Goal: Task Accomplishment & Management: Manage account settings

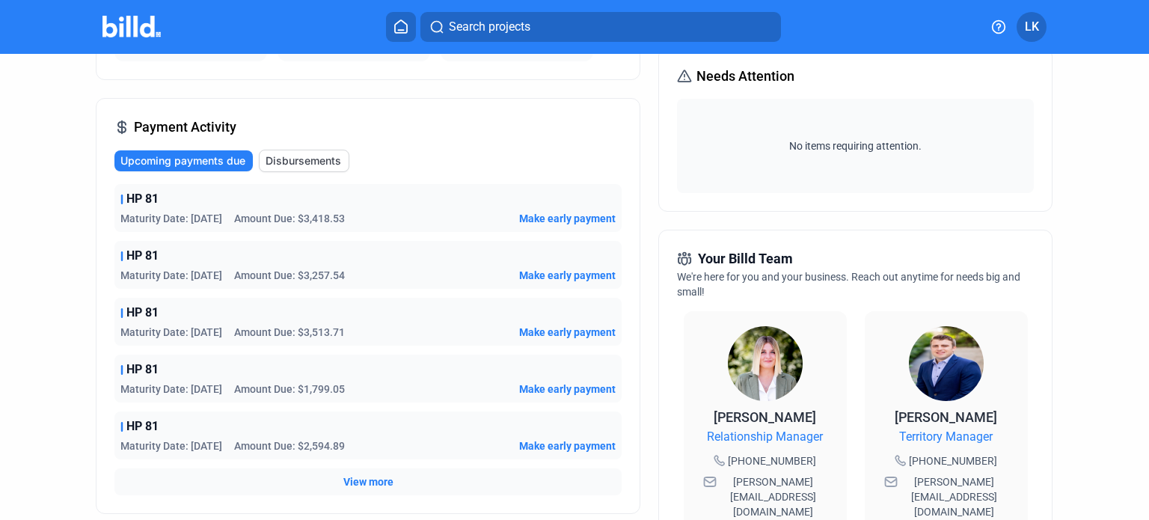
scroll to position [224, 0]
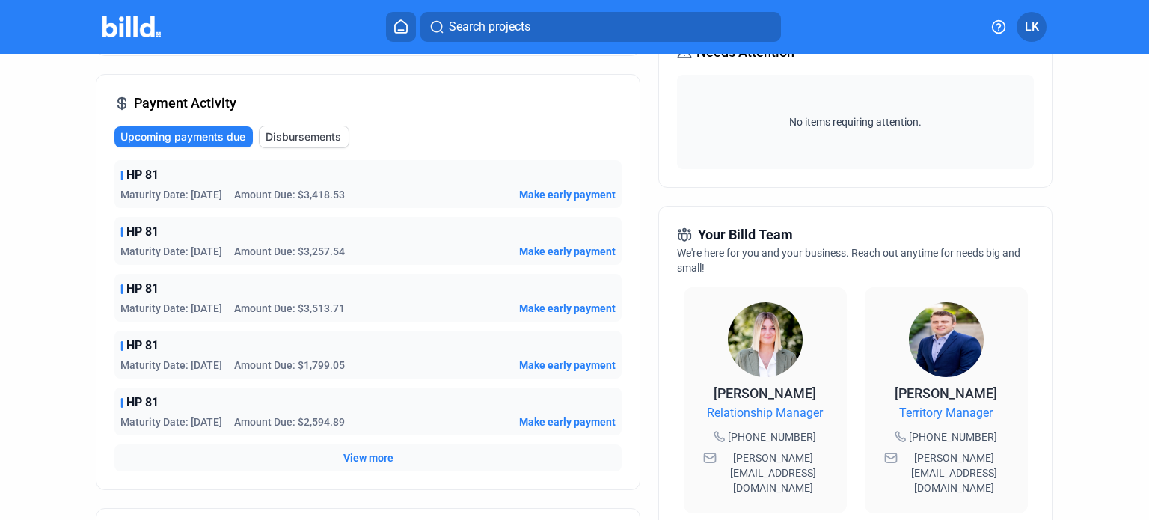
click at [376, 461] on span "View more" at bounding box center [368, 457] width 50 height 15
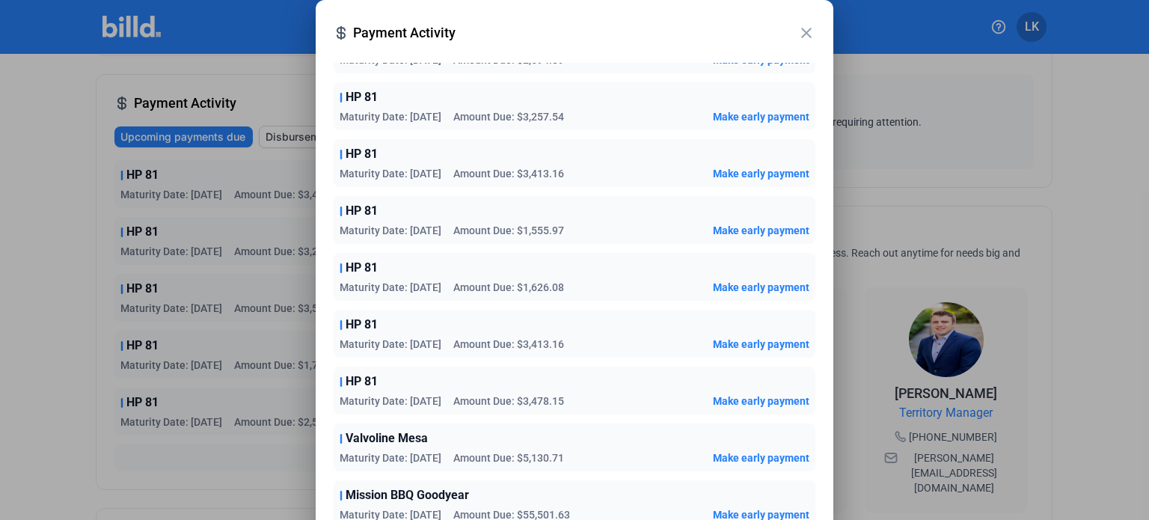
scroll to position [348, 0]
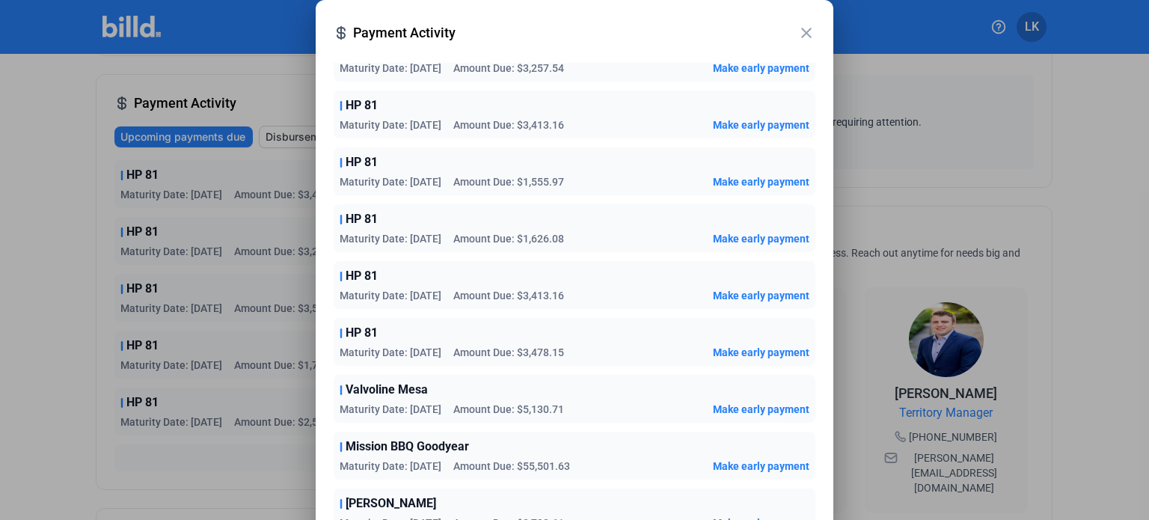
click at [811, 31] on mat-icon "close" at bounding box center [807, 33] width 18 height 18
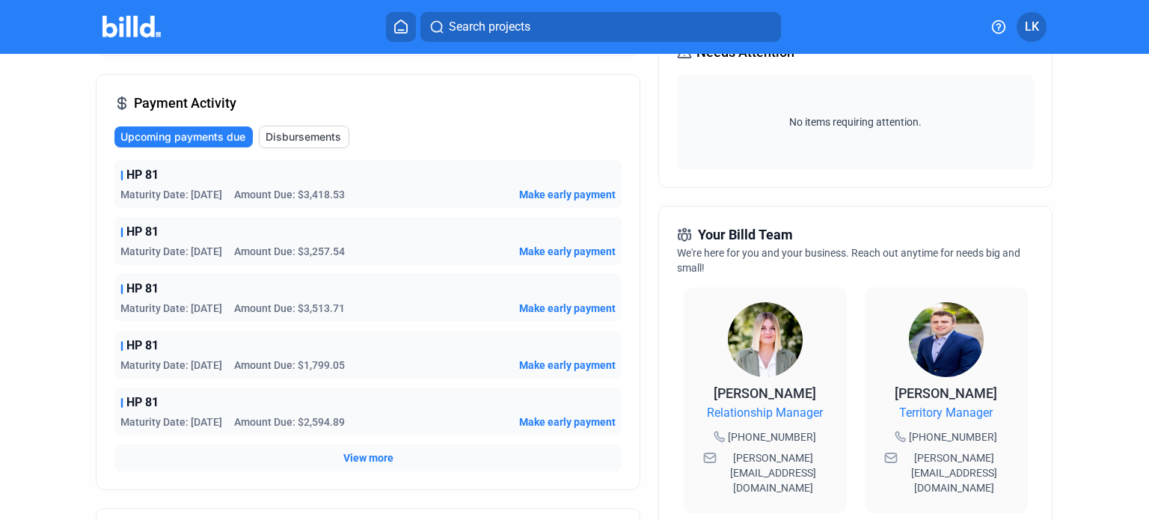
scroll to position [299, 0]
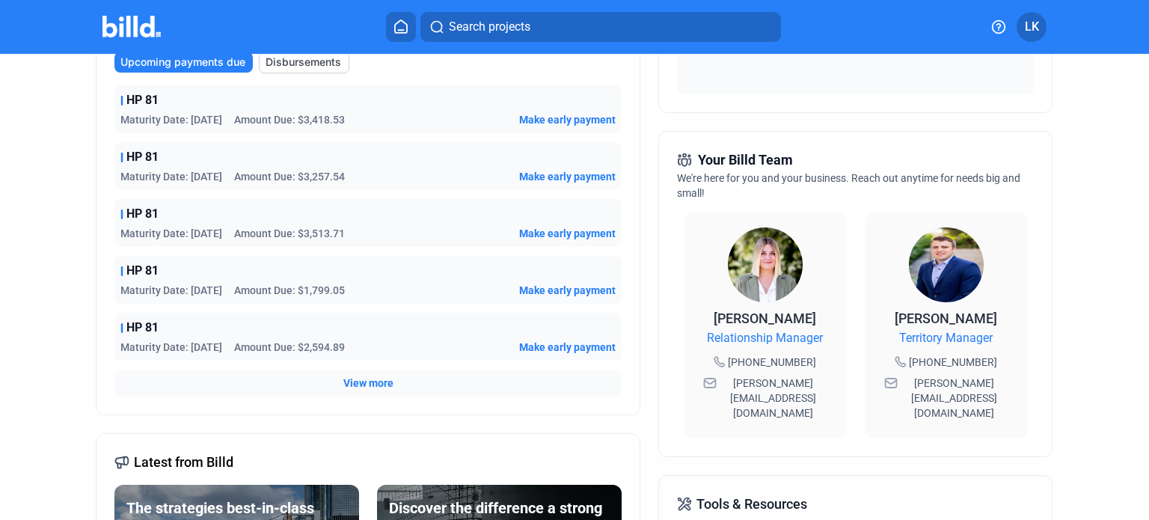
click at [356, 386] on span "View more" at bounding box center [368, 383] width 50 height 15
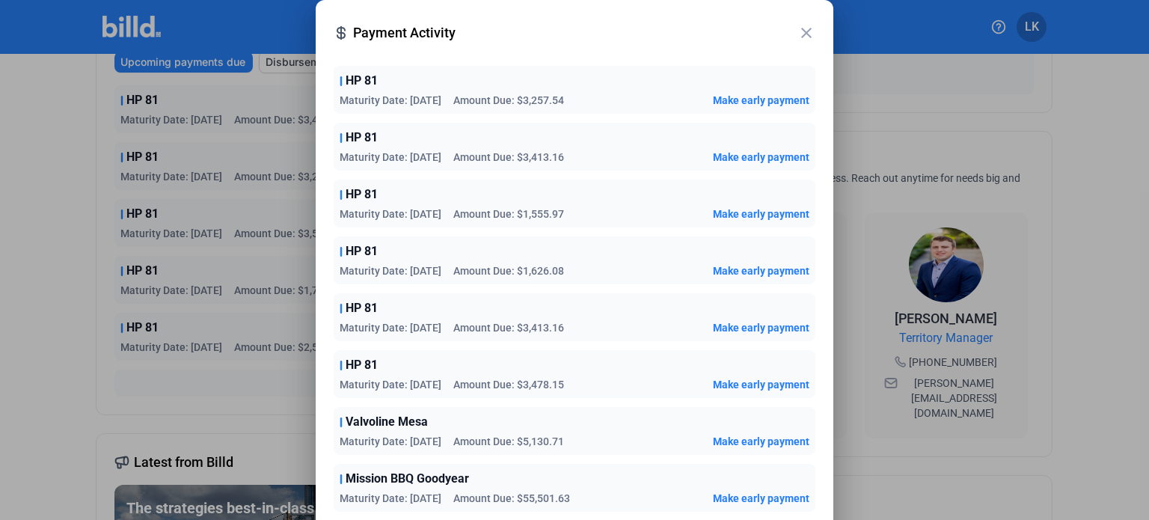
scroll to position [348, 0]
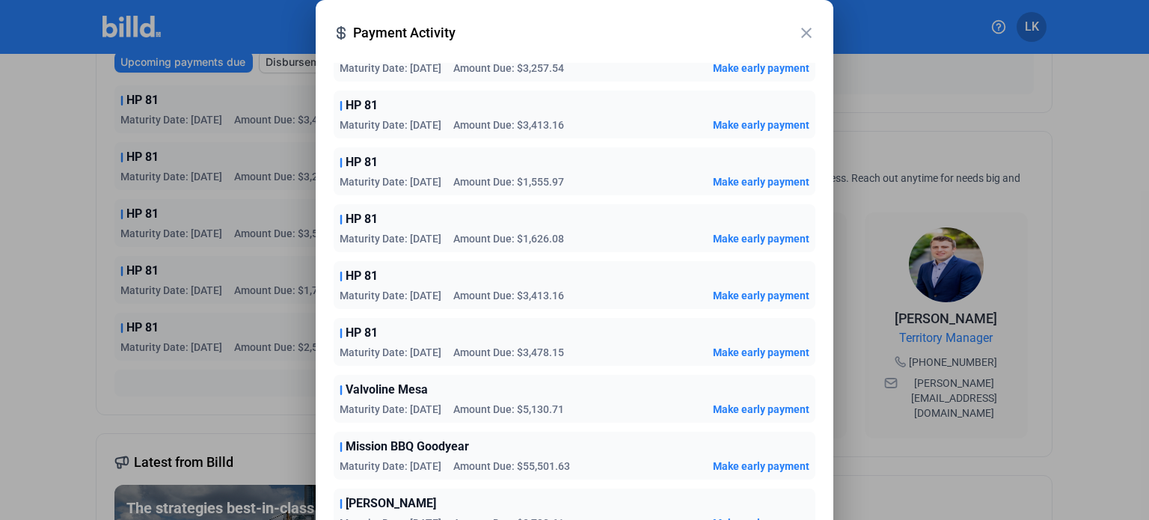
click at [806, 31] on mat-icon "close" at bounding box center [807, 33] width 18 height 18
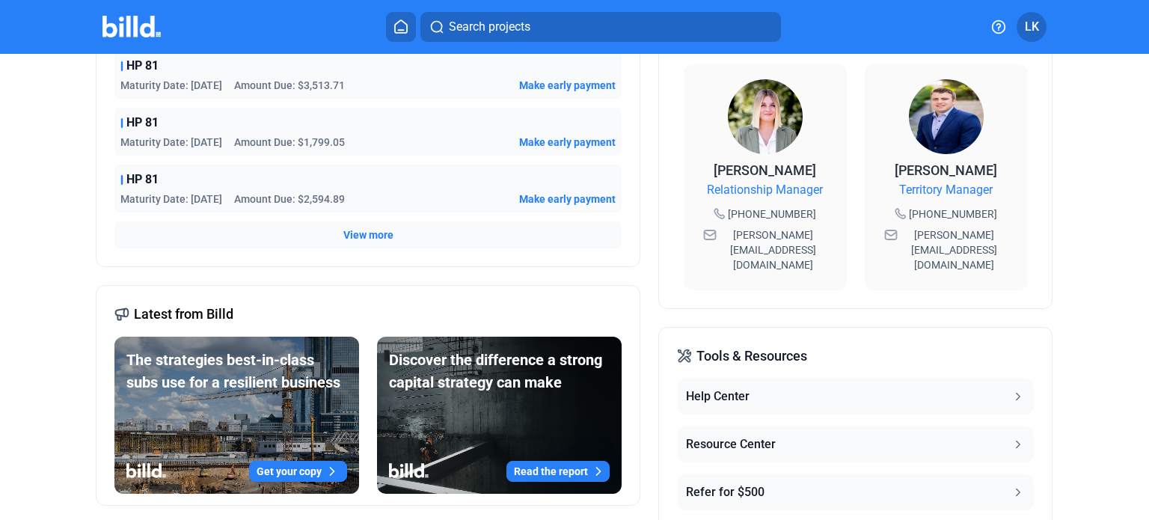
scroll to position [449, 0]
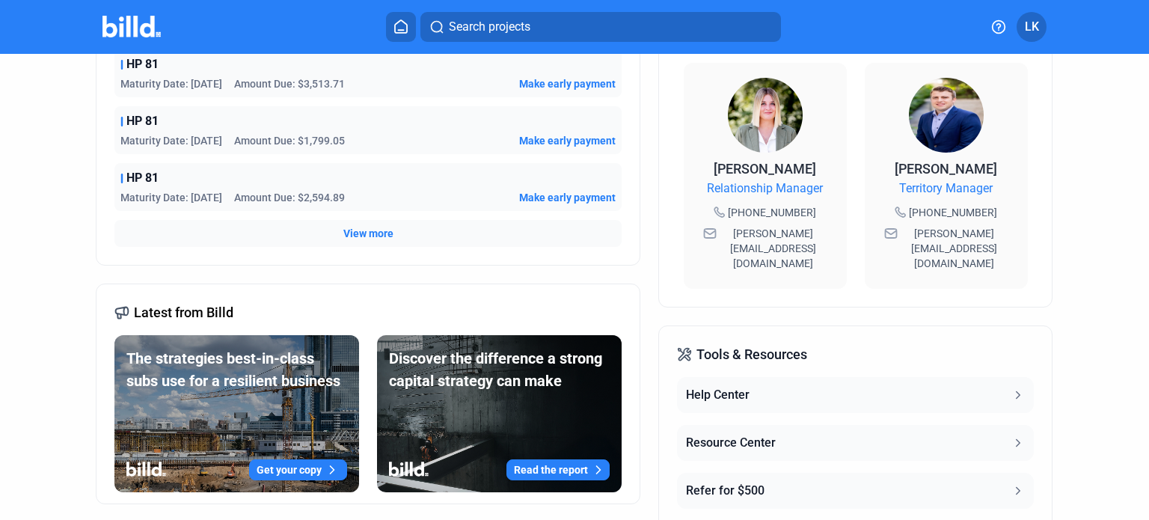
click at [370, 232] on span "View more" at bounding box center [368, 233] width 50 height 15
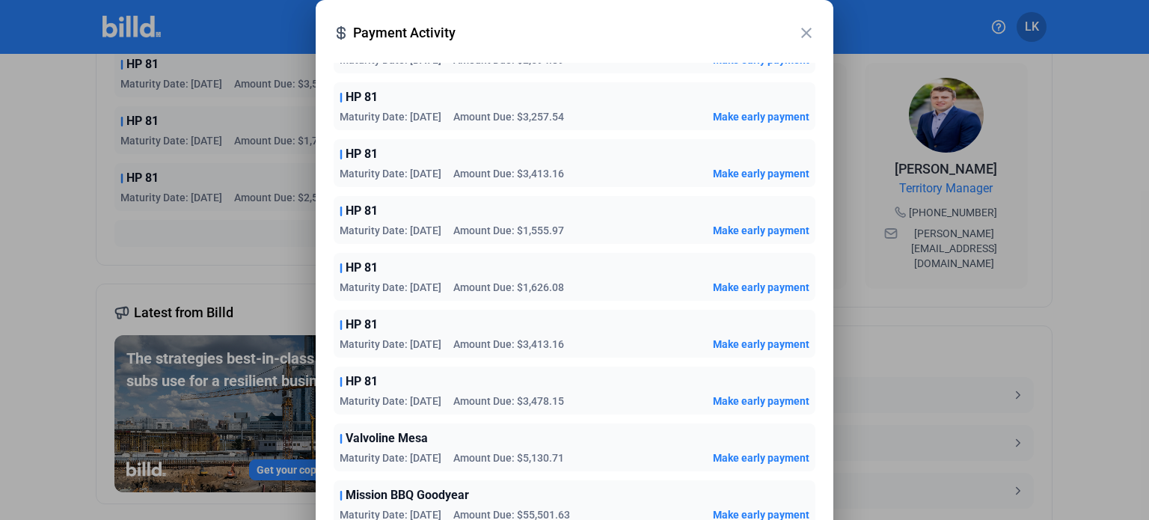
scroll to position [348, 0]
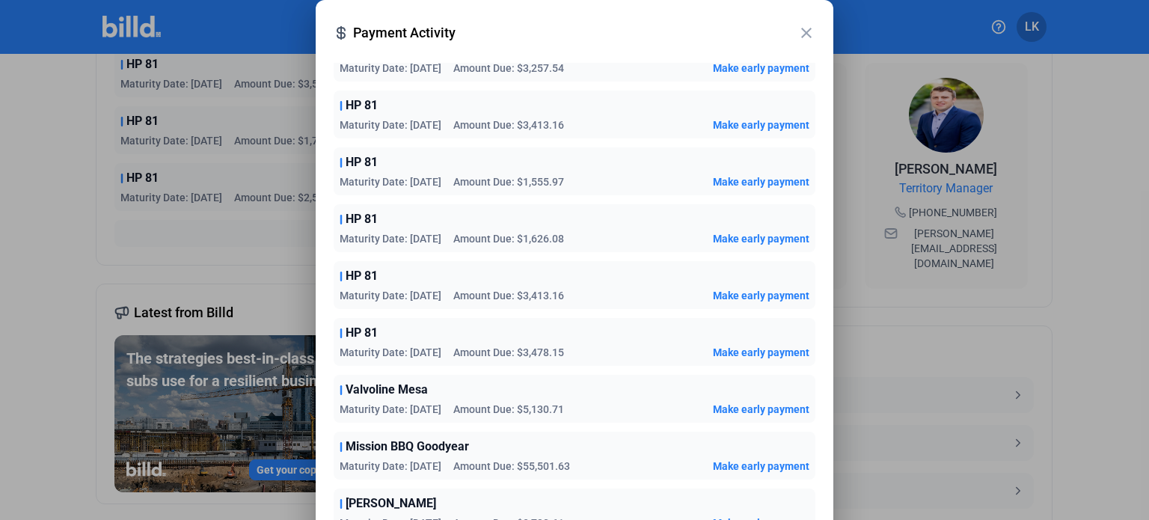
drag, startPoint x: 628, startPoint y: 10, endPoint x: 634, endPoint y: -47, distance: 57.2
click at [634, 0] on html "We value your privacy We use cookies to enhance your browsing experience, serve…" at bounding box center [574, 260] width 1149 height 520
click at [805, 31] on mat-icon "close" at bounding box center [807, 33] width 18 height 18
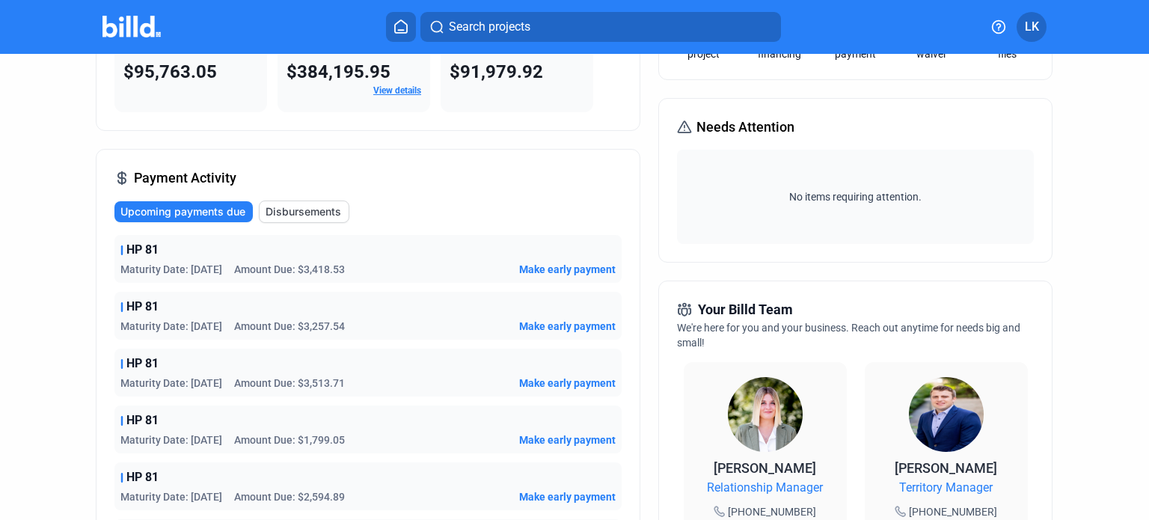
scroll to position [0, 0]
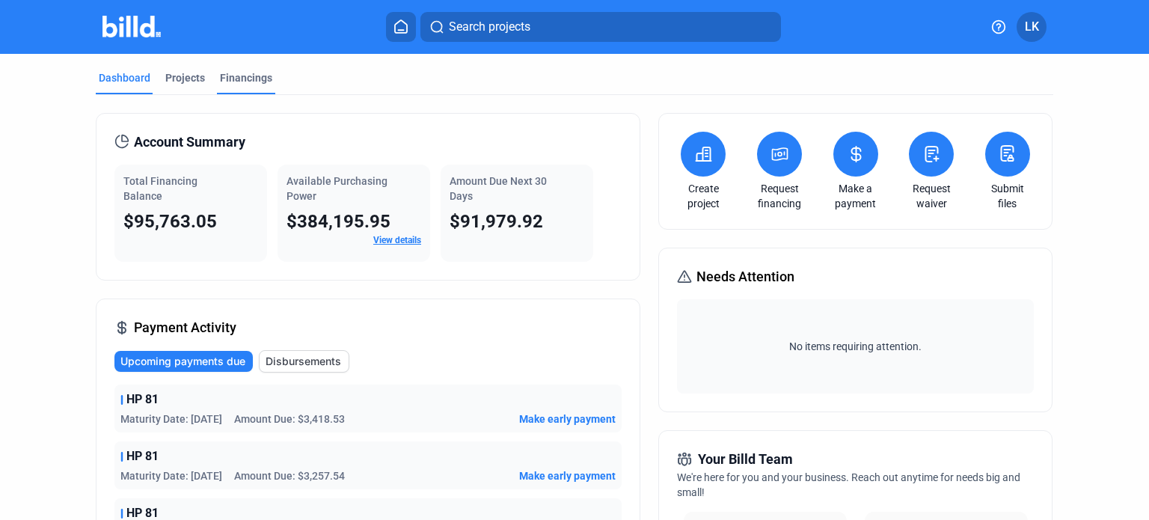
click at [225, 79] on div "Financings" at bounding box center [246, 77] width 52 height 15
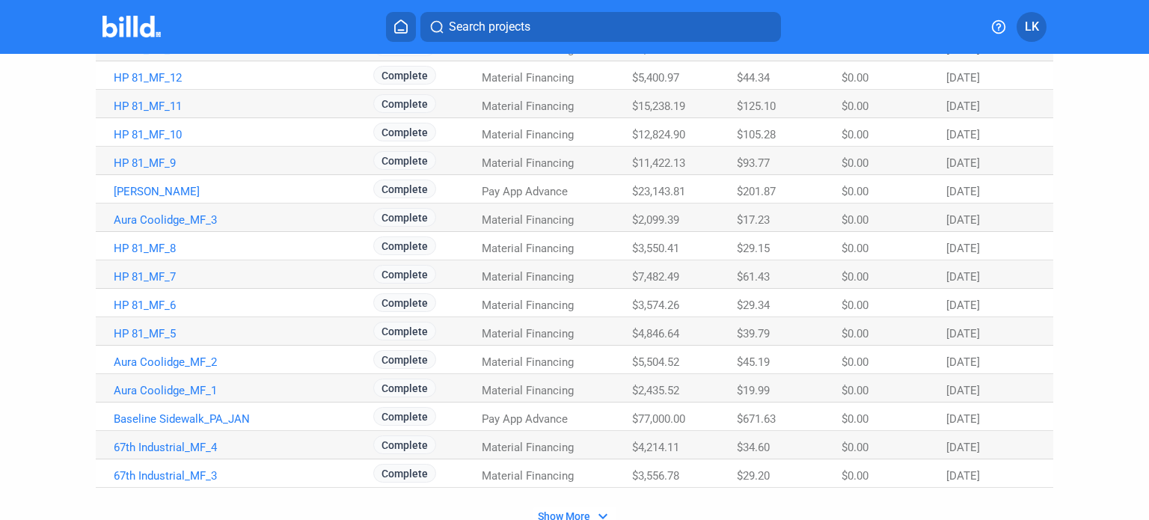
scroll to position [943, 0]
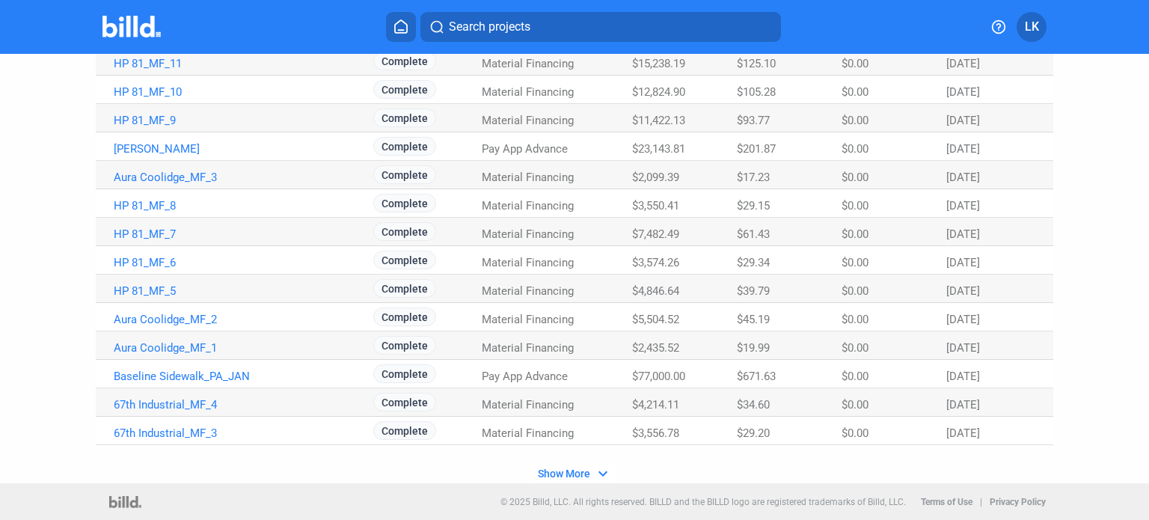
click at [599, 469] on mat-icon "expand_more" at bounding box center [603, 474] width 18 height 18
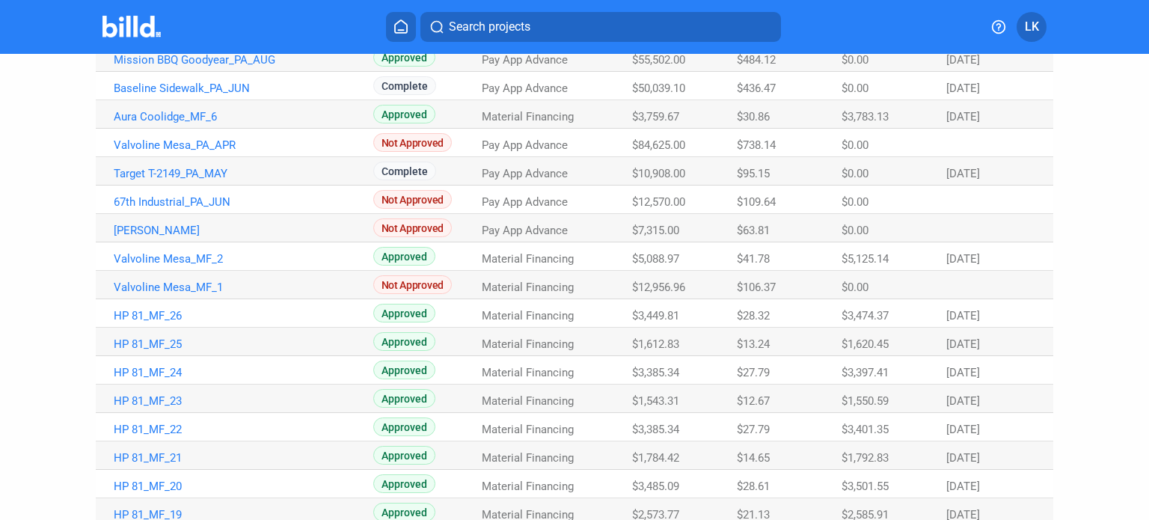
scroll to position [0, 0]
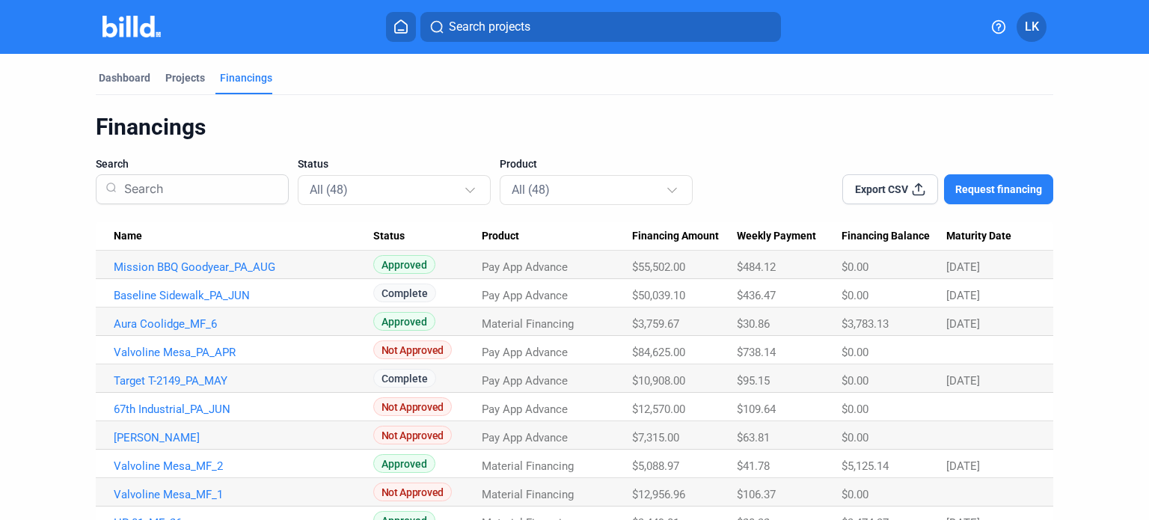
click at [893, 186] on span "Export CSV" at bounding box center [881, 189] width 53 height 15
click at [470, 191] on div at bounding box center [472, 183] width 16 height 24
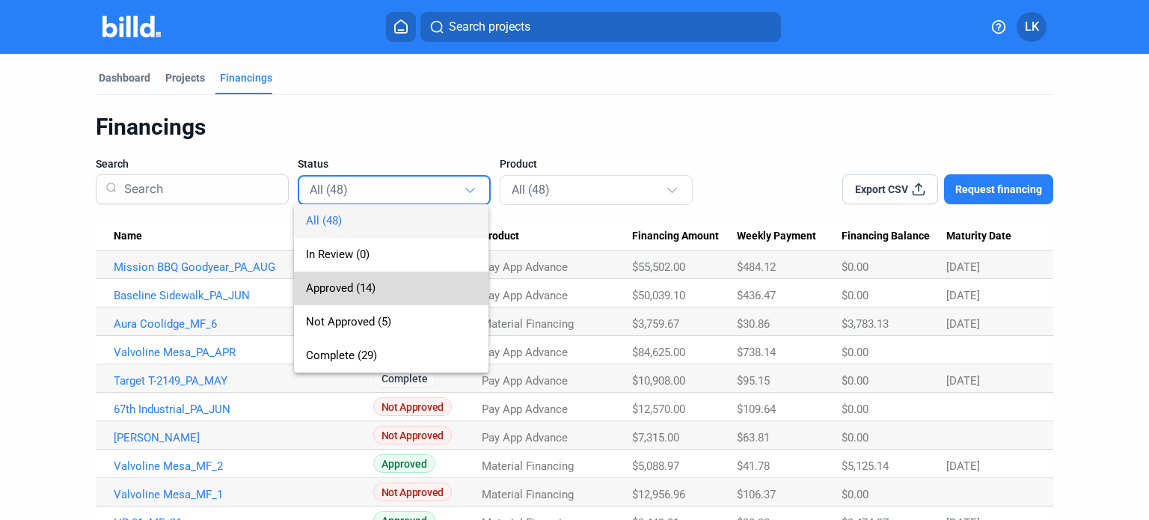
click at [354, 287] on span "Approved (14)" at bounding box center [341, 287] width 70 height 13
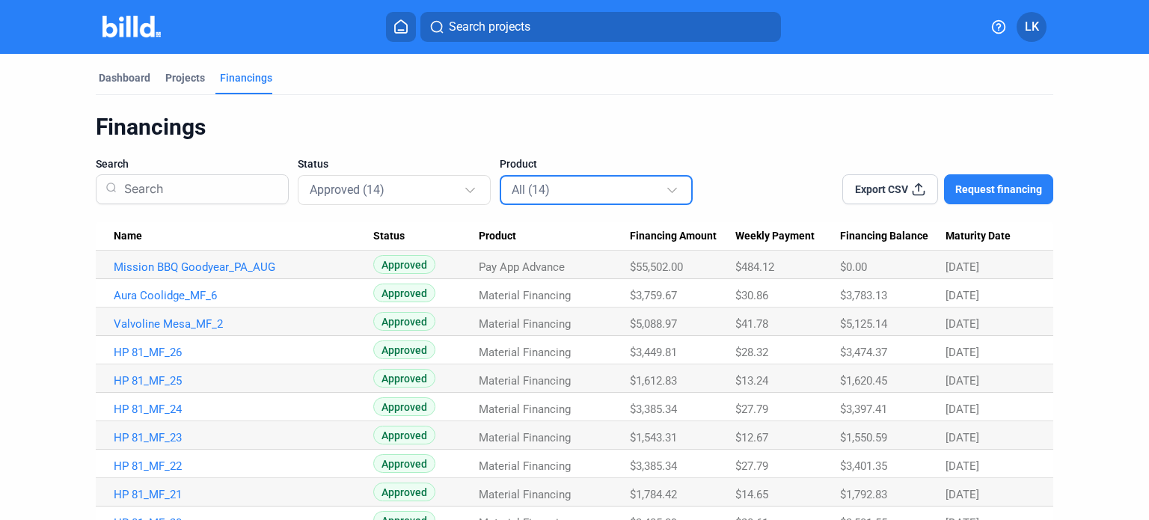
click at [675, 194] on div at bounding box center [674, 183] width 16 height 24
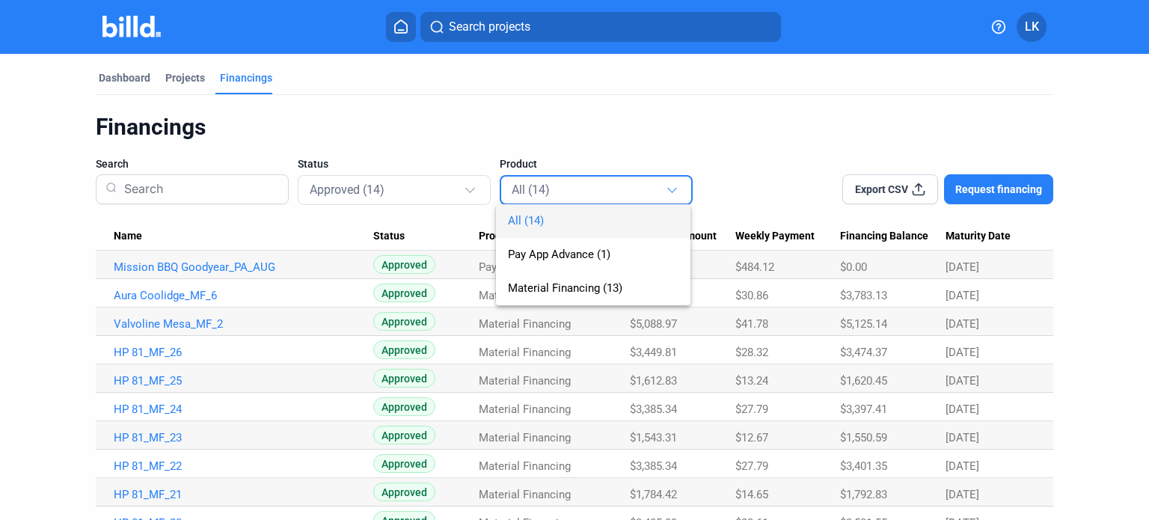
click at [735, 182] on div at bounding box center [574, 260] width 1149 height 520
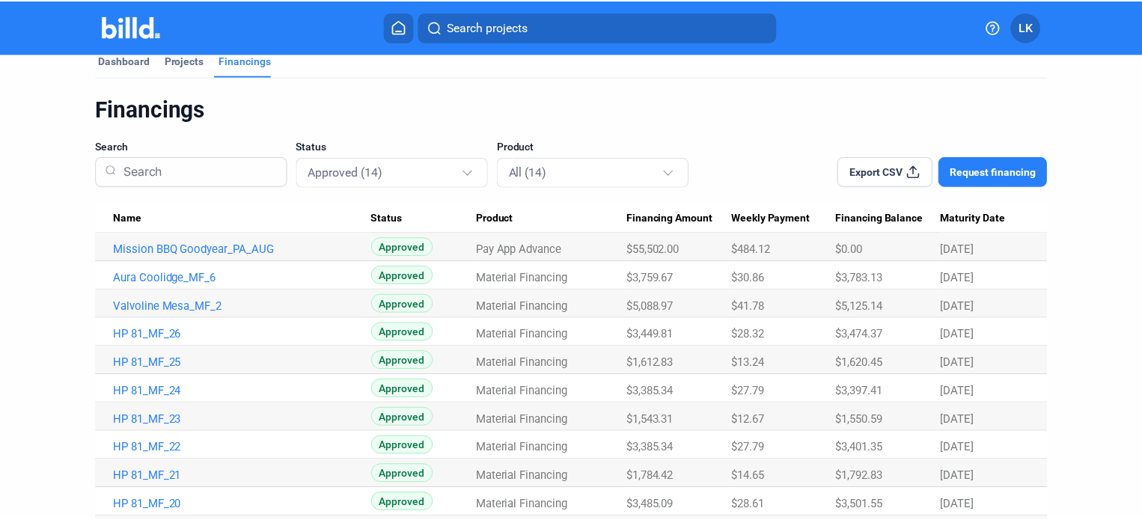
scroll to position [16, 0]
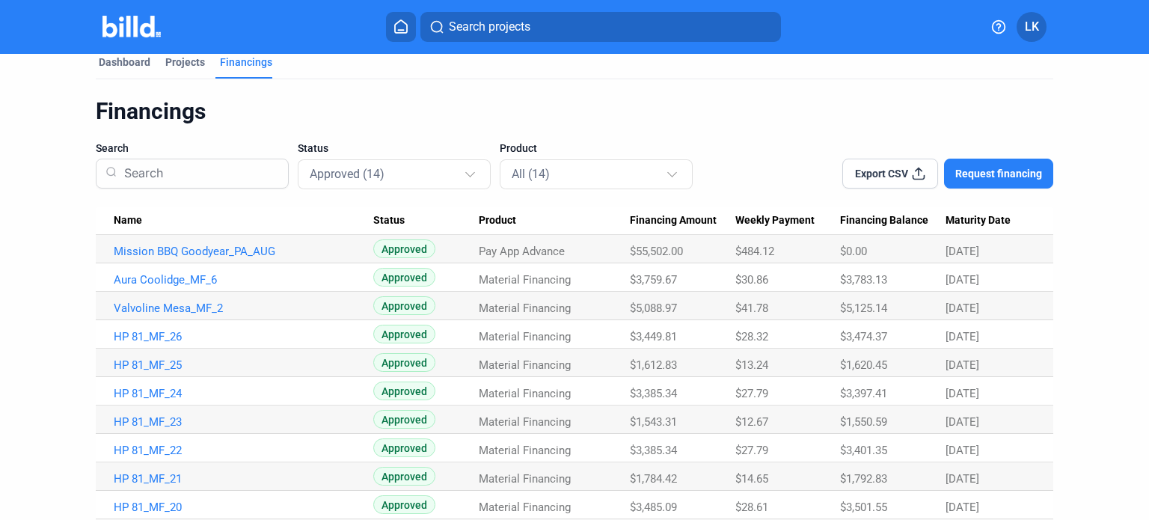
click at [1025, 27] on span "LK" at bounding box center [1032, 27] width 14 height 18
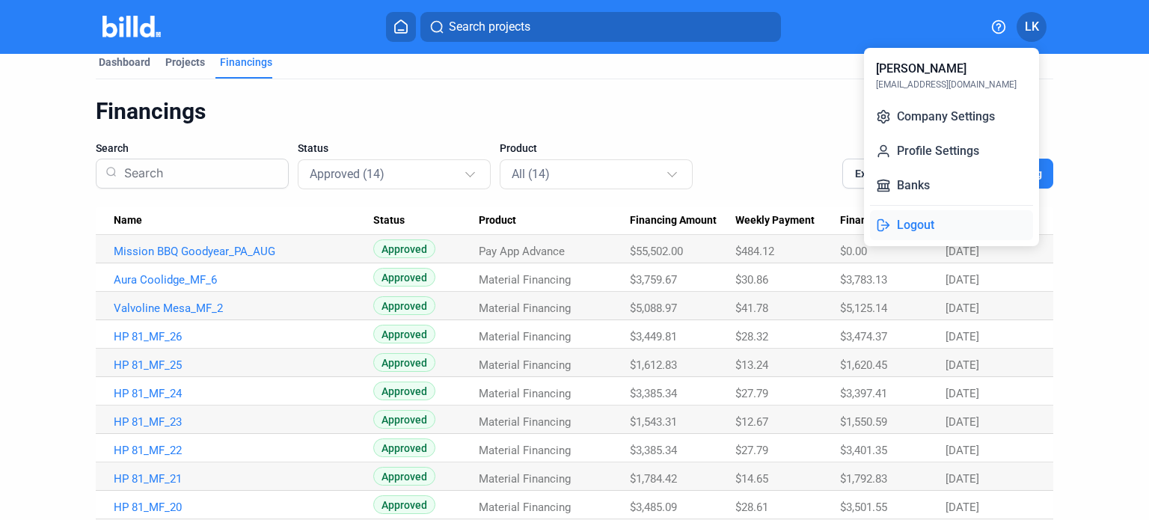
click at [939, 230] on button "Logout" at bounding box center [951, 225] width 163 height 30
